Goal: Find specific page/section: Find specific page/section

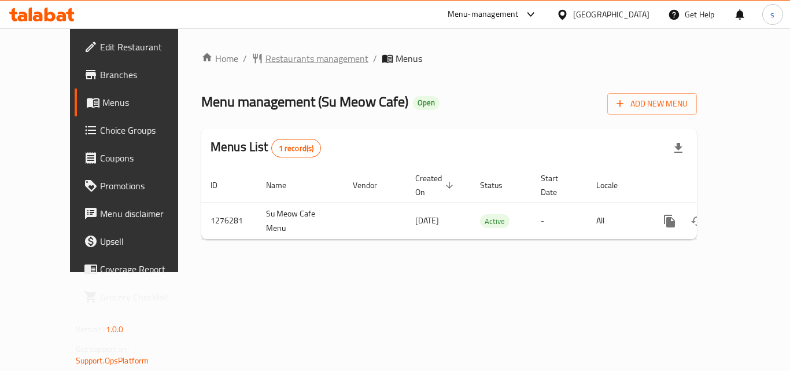
click at [269, 60] on span "Restaurants management" at bounding box center [317, 58] width 103 height 14
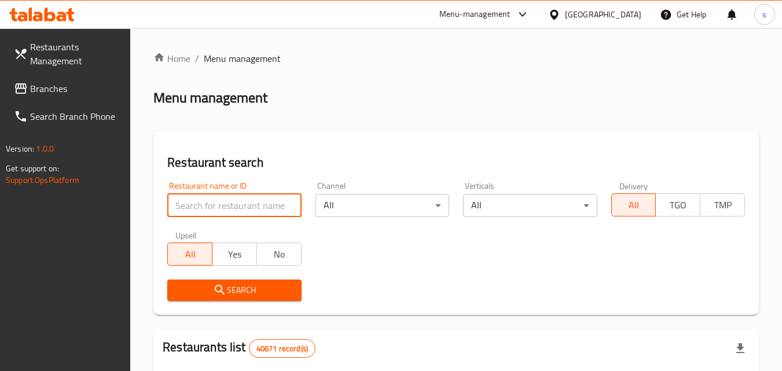
click at [207, 205] on input "search" at bounding box center [234, 205] width 134 height 23
paste input "691942"
type input "691942"
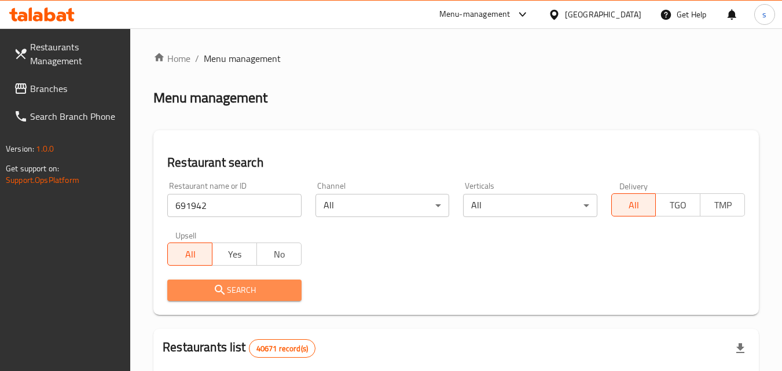
click at [255, 289] on span "Search" at bounding box center [233, 290] width 115 height 14
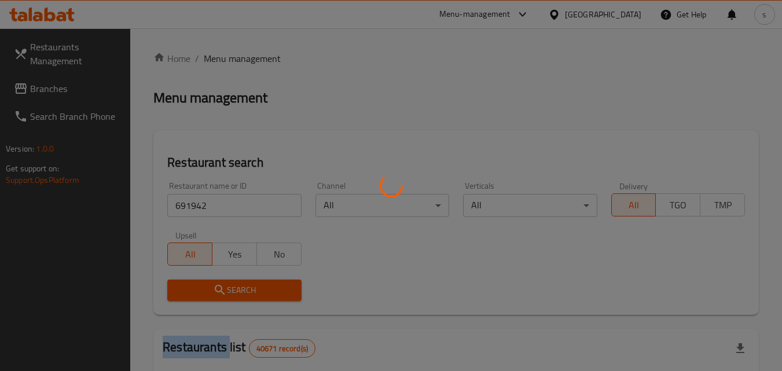
click at [255, 289] on div at bounding box center [391, 185] width 782 height 371
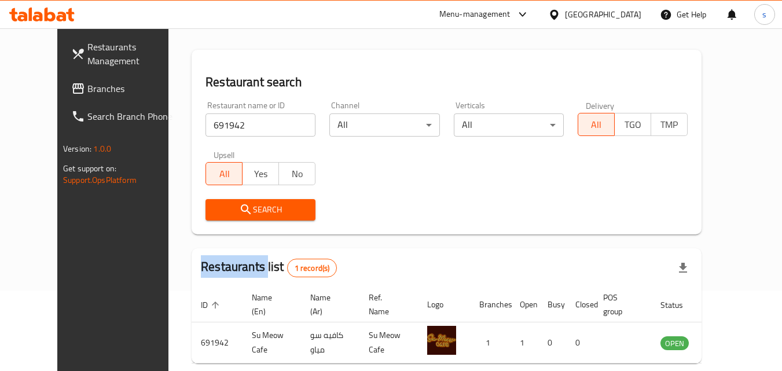
scroll to position [78, 0]
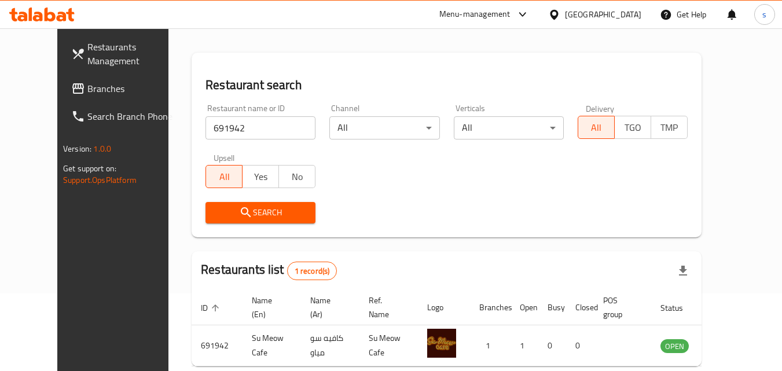
click at [565, 14] on div at bounding box center [556, 14] width 17 height 13
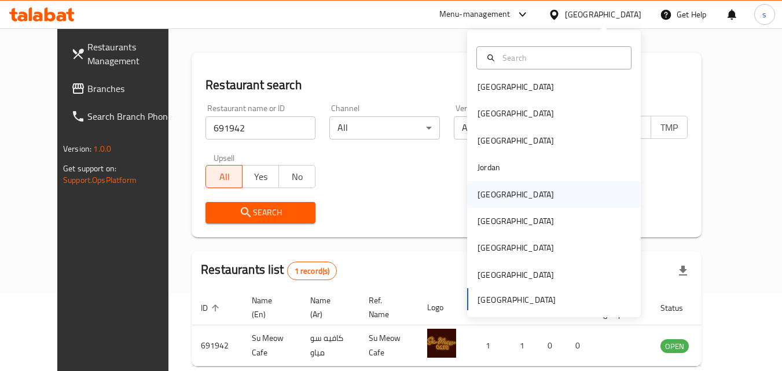
scroll to position [6, 0]
click at [494, 222] on div "Oman" at bounding box center [515, 220] width 95 height 27
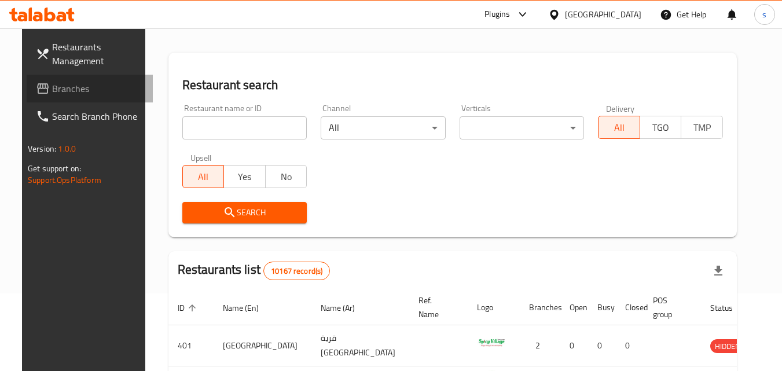
click at [57, 87] on span "Branches" at bounding box center [97, 89] width 91 height 14
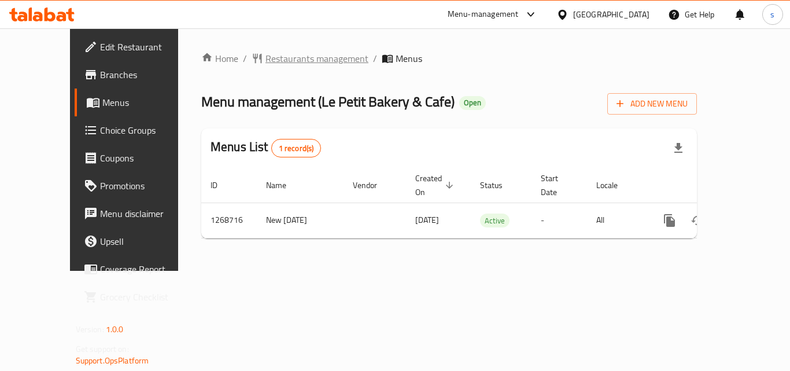
click at [304, 56] on span "Restaurants management" at bounding box center [317, 58] width 103 height 14
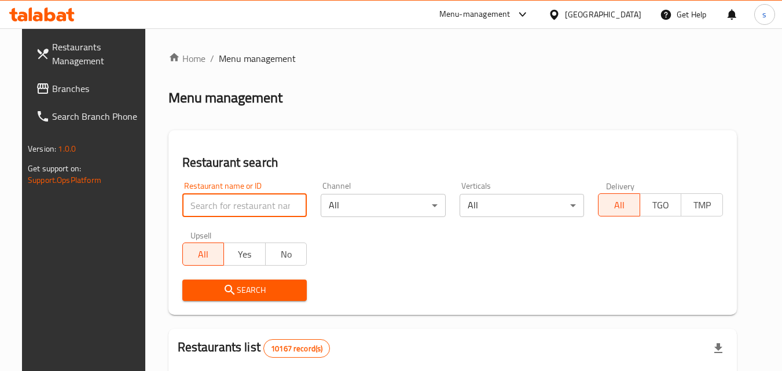
click at [212, 198] on input "search" at bounding box center [244, 205] width 125 height 23
paste input "688276"
type input "688276"
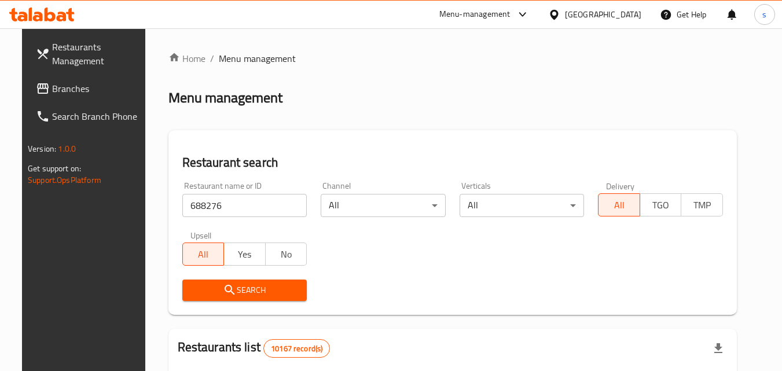
click at [264, 294] on span "Search" at bounding box center [245, 290] width 106 height 14
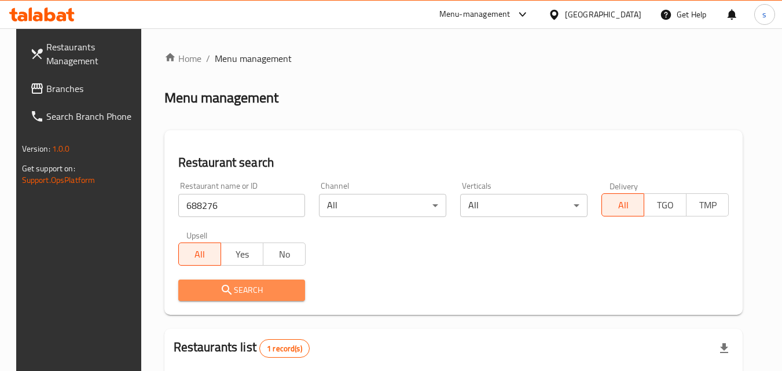
click at [298, 294] on button "Search" at bounding box center [241, 289] width 127 height 21
click at [267, 297] on button "Search" at bounding box center [241, 289] width 127 height 21
click at [257, 286] on span "Search" at bounding box center [241, 290] width 109 height 14
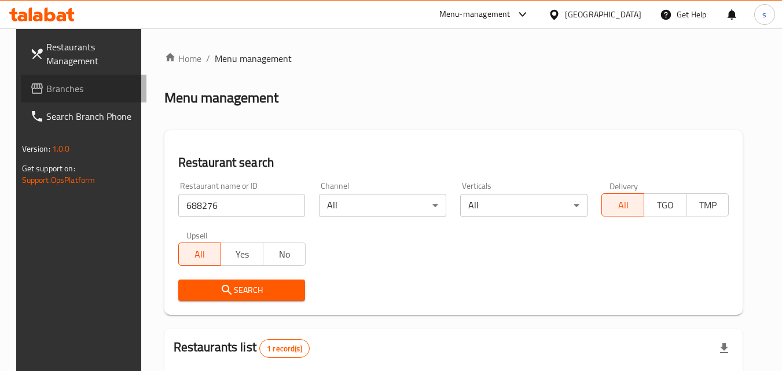
click at [46, 82] on span "Branches" at bounding box center [91, 89] width 91 height 14
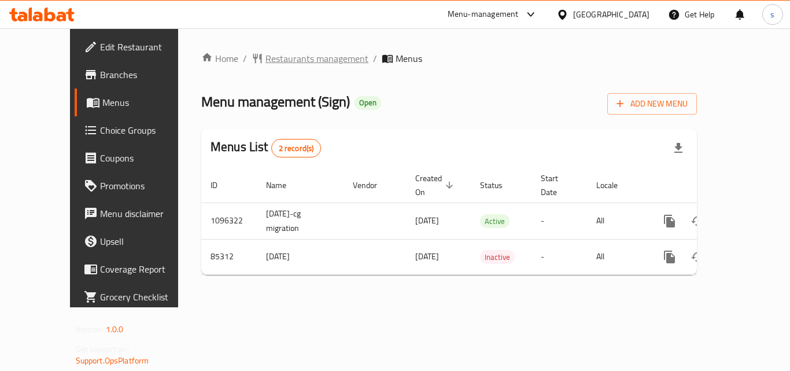
click at [266, 51] on span "Restaurants management" at bounding box center [317, 58] width 103 height 14
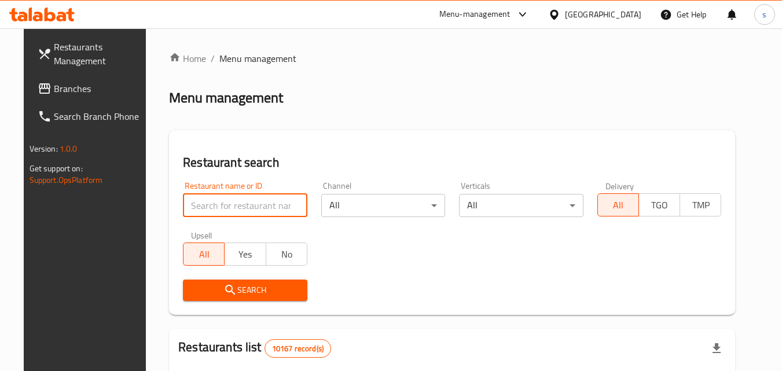
click at [235, 206] on input "search" at bounding box center [245, 205] width 124 height 23
paste input "600858"
type input "600858"
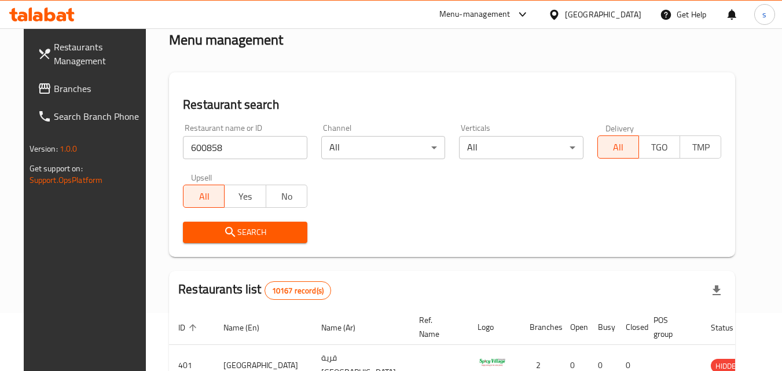
scroll to position [174, 0]
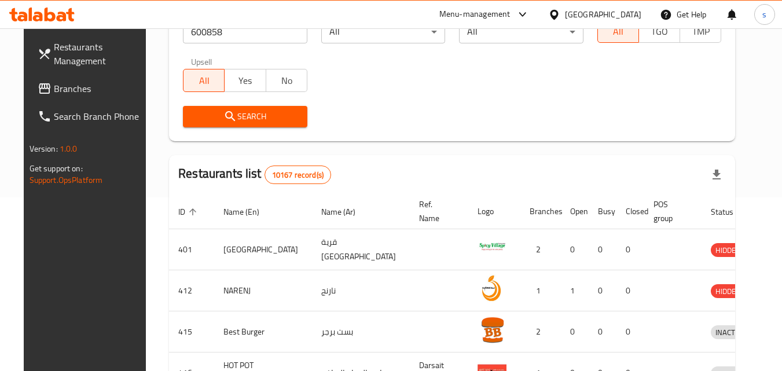
click at [265, 121] on span "Search" at bounding box center [245, 116] width 106 height 14
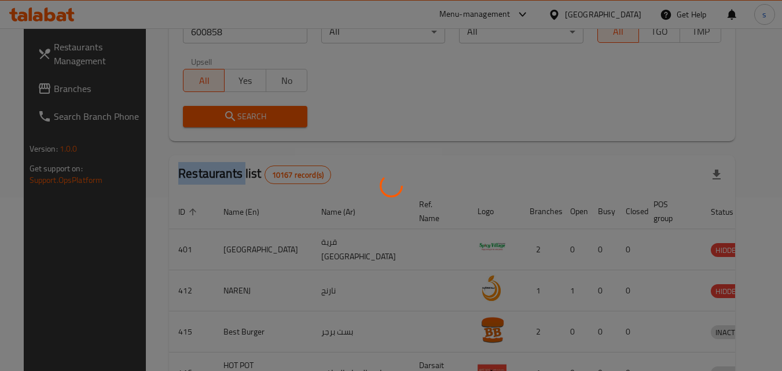
click at [265, 121] on div at bounding box center [391, 185] width 782 height 371
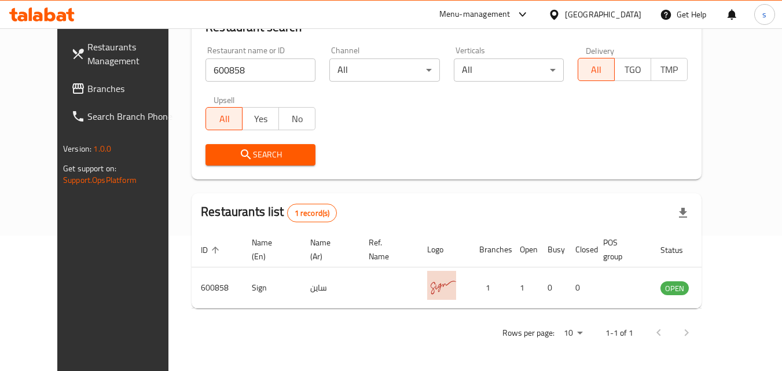
click at [437, 156] on div "Search" at bounding box center [446, 154] width 496 height 35
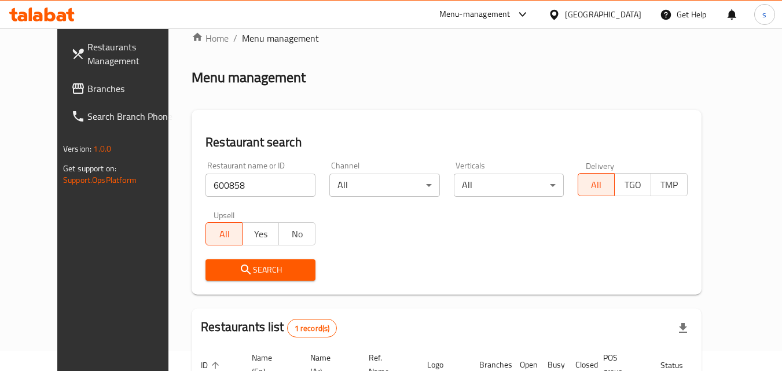
scroll to position [20, 0]
click at [619, 21] on div "[GEOGRAPHIC_DATA]" at bounding box center [595, 15] width 112 height 28
click at [621, 16] on div "[GEOGRAPHIC_DATA]" at bounding box center [603, 14] width 76 height 13
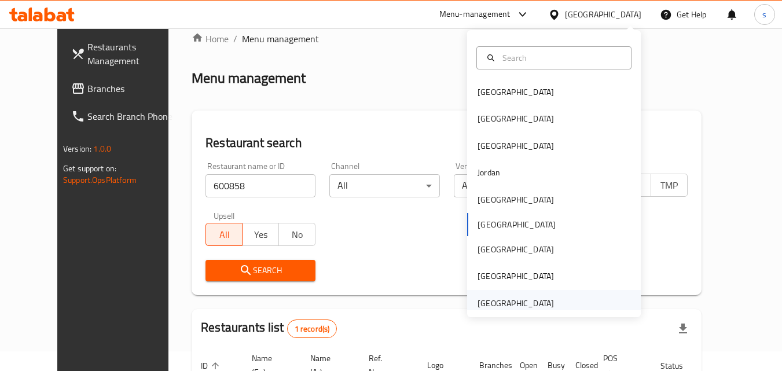
click at [505, 298] on div "[GEOGRAPHIC_DATA]" at bounding box center [515, 303] width 76 height 13
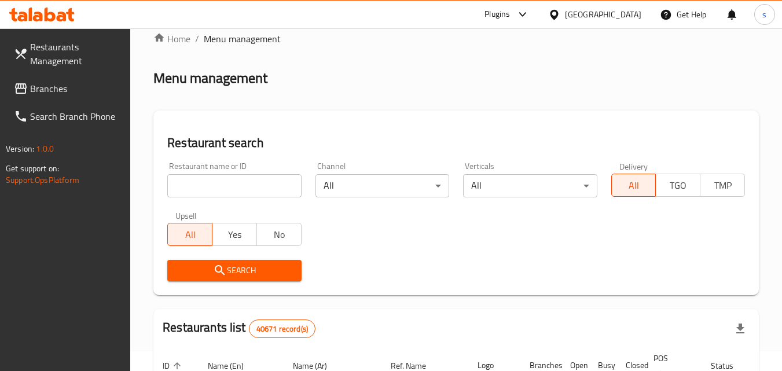
click at [65, 91] on span "Branches" at bounding box center [75, 89] width 91 height 14
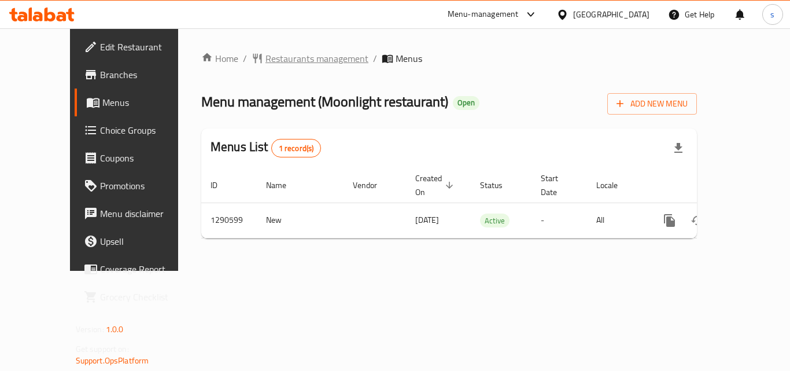
click at [266, 54] on span "Restaurants management" at bounding box center [317, 58] width 103 height 14
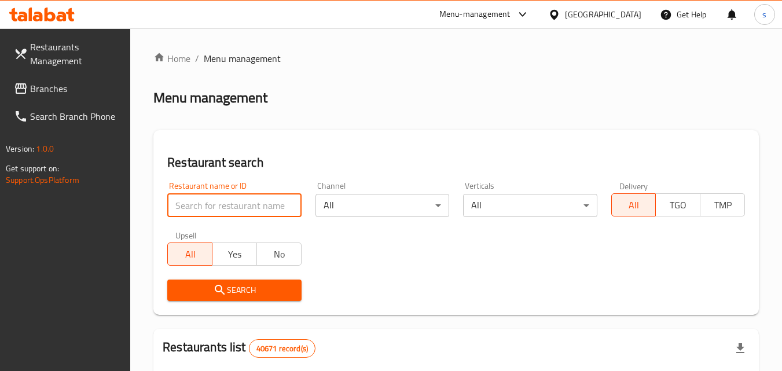
click at [232, 205] on input "search" at bounding box center [234, 205] width 134 height 23
paste input "698261"
type input "698261"
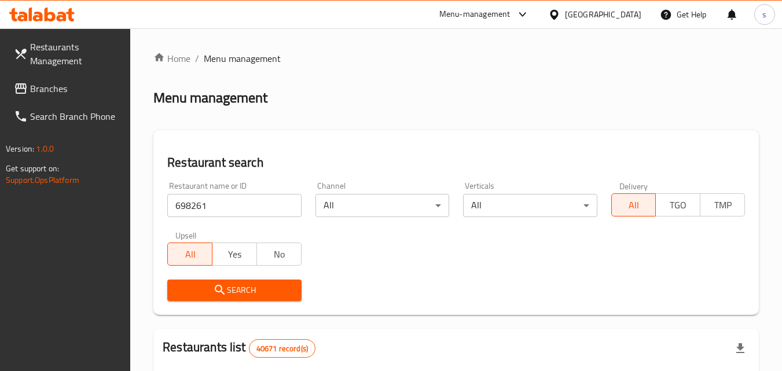
click at [214, 294] on icon "submit" at bounding box center [220, 290] width 14 height 14
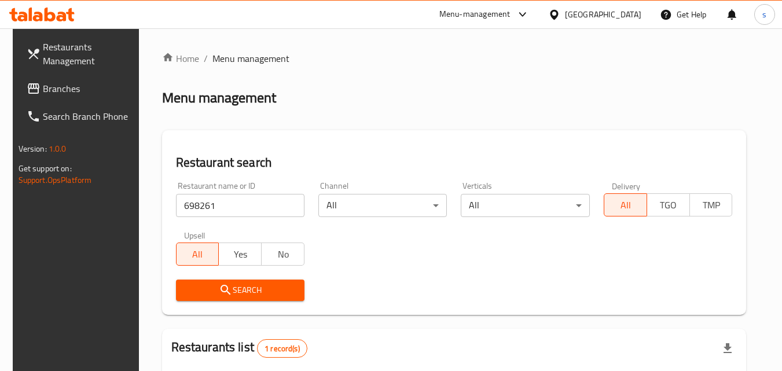
click at [53, 83] on span "Branches" at bounding box center [88, 89] width 91 height 14
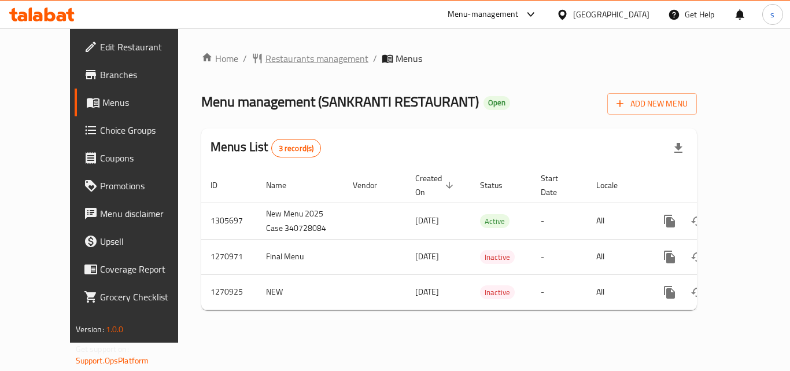
click at [305, 62] on span "Restaurants management" at bounding box center [317, 58] width 103 height 14
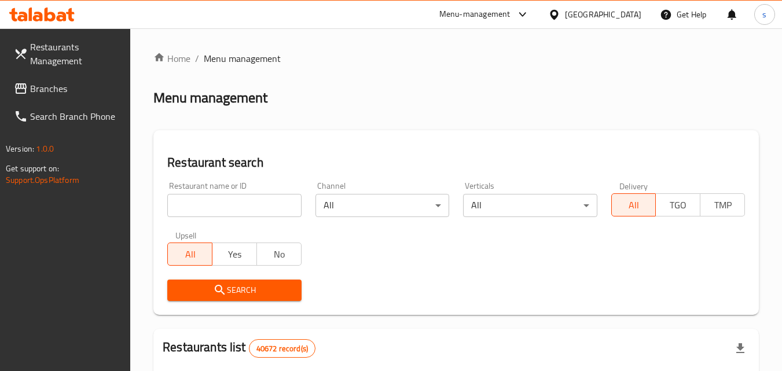
click at [264, 197] on input "search" at bounding box center [234, 205] width 134 height 23
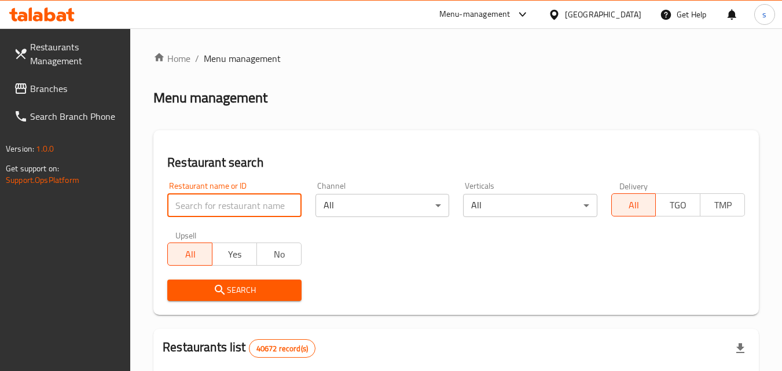
paste input "689190"
type input "689190"
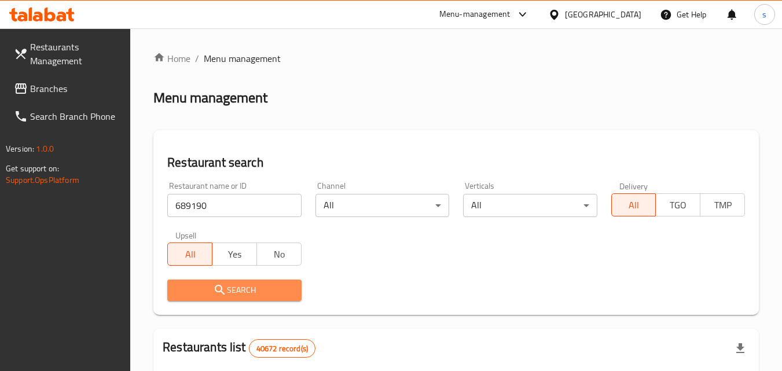
click at [243, 292] on span "Search" at bounding box center [233, 290] width 115 height 14
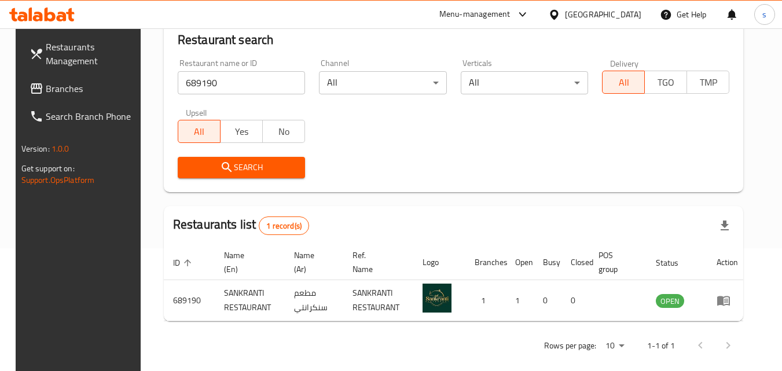
scroll to position [135, 0]
